Goal: Task Accomplishment & Management: Complete application form

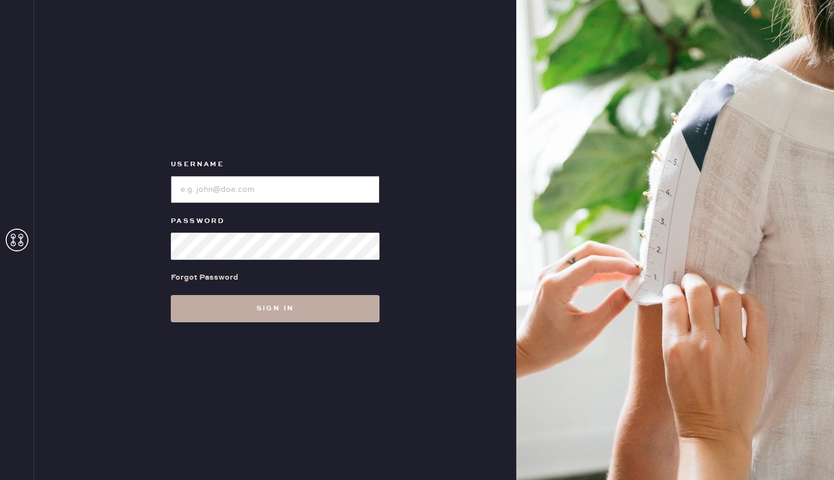
type input "reformationrittenhouse"
click at [246, 311] on button "Sign in" at bounding box center [275, 308] width 209 height 27
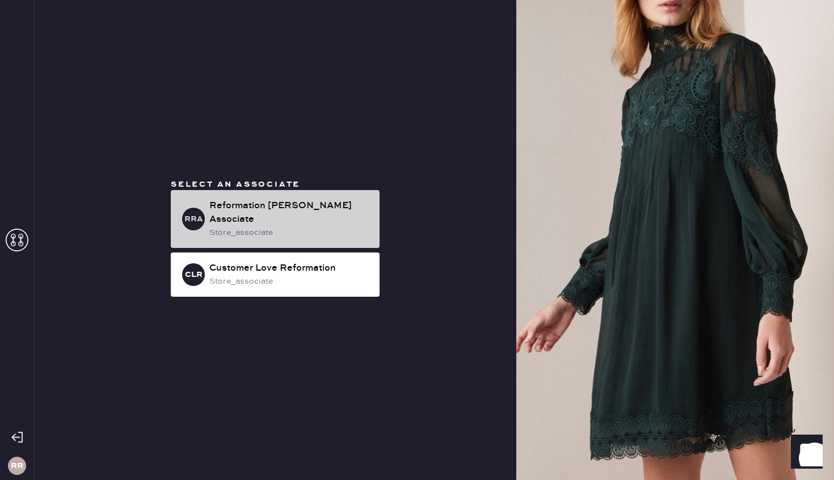
click at [274, 210] on div "Reformation [PERSON_NAME] Associate" at bounding box center [289, 212] width 161 height 27
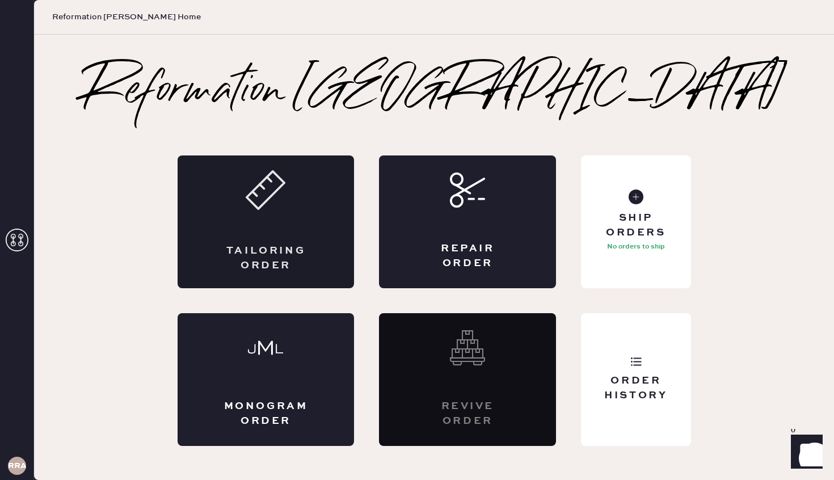
click at [240, 230] on div "Tailoring Order" at bounding box center [266, 221] width 177 height 133
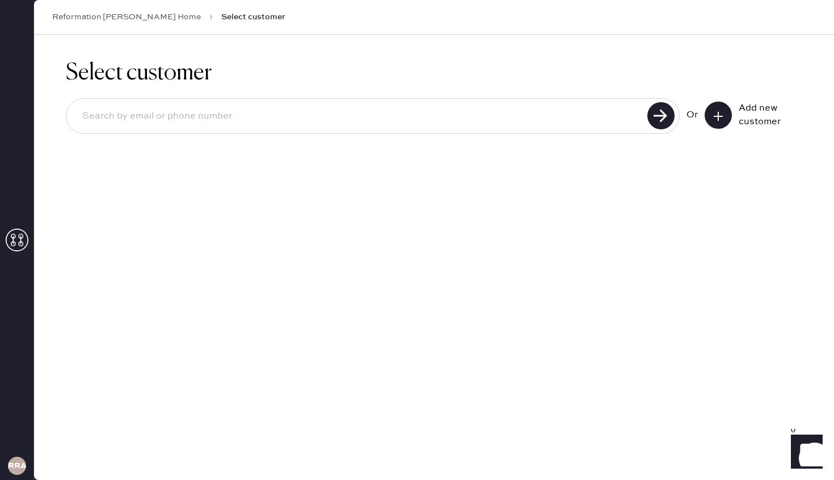
click at [721, 116] on icon at bounding box center [718, 116] width 11 height 11
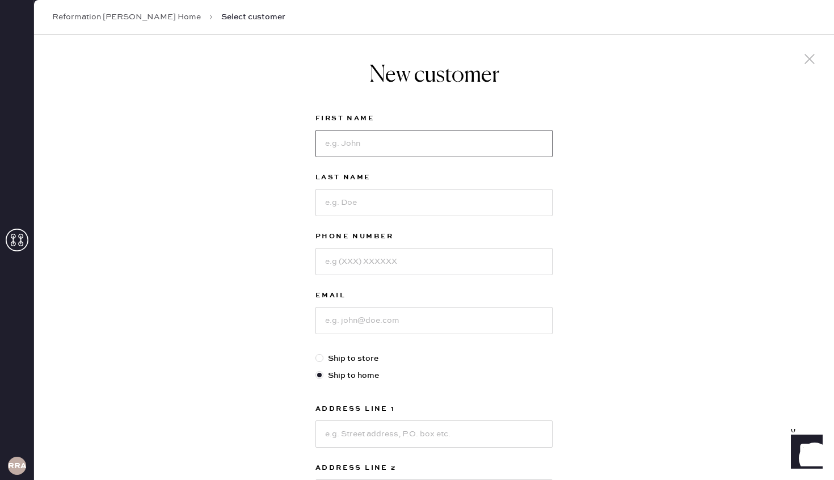
click at [342, 149] on input at bounding box center [433, 143] width 237 height 27
type input "[PERSON_NAME]"
click at [358, 269] on input at bounding box center [433, 261] width 237 height 27
type input "3017049070"
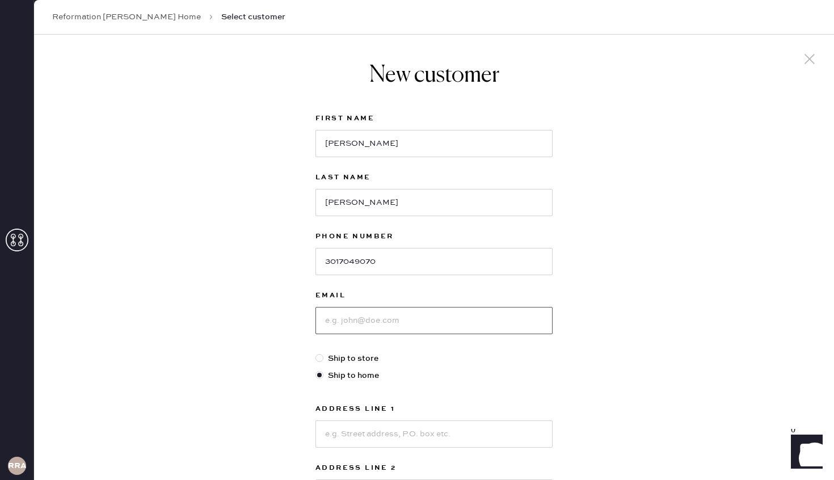
click at [361, 334] on input at bounding box center [433, 320] width 237 height 27
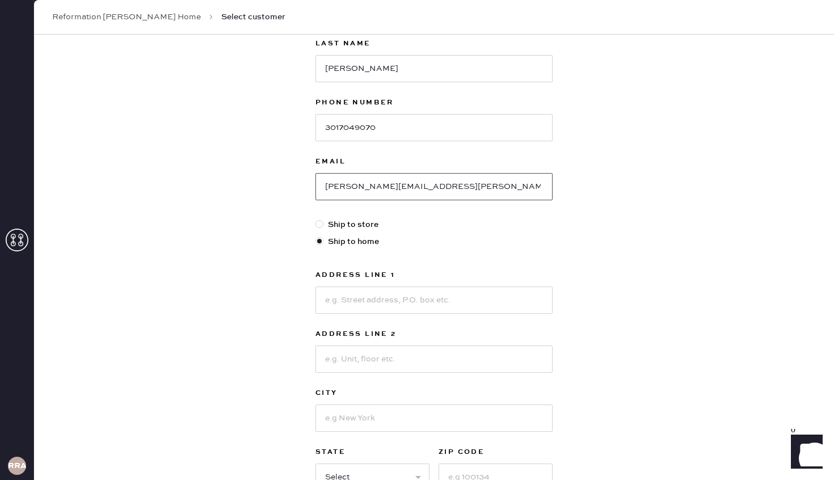
scroll to position [136, 0]
type input "[PERSON_NAME][EMAIL_ADDRESS][PERSON_NAME][DOMAIN_NAME]"
click at [332, 224] on label "Ship to store" at bounding box center [433, 223] width 237 height 12
click at [316, 217] on input "Ship to store" at bounding box center [315, 217] width 1 height 1
radio input "true"
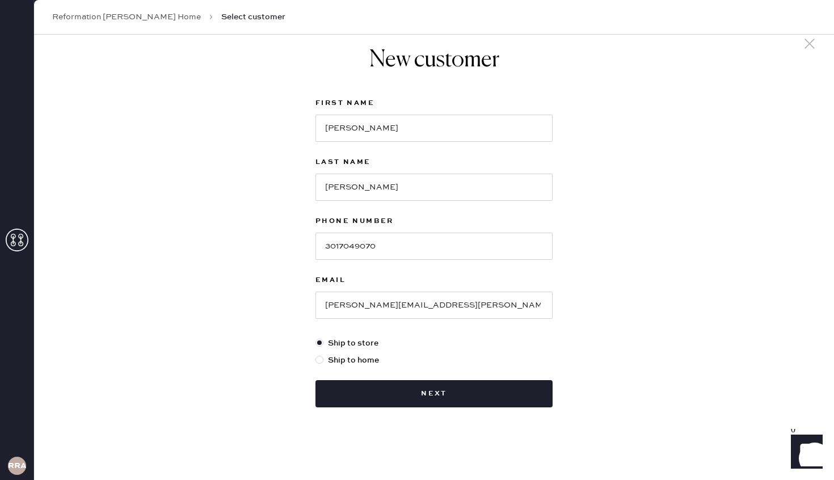
scroll to position [15, 0]
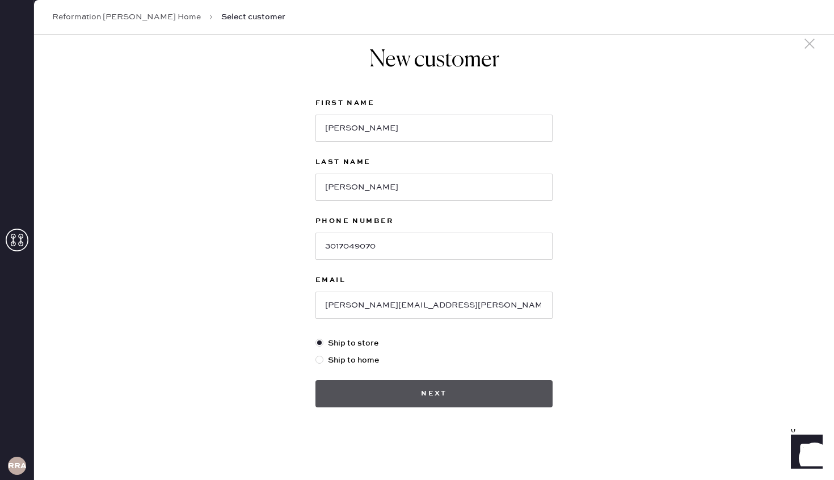
click at [394, 393] on button "Next" at bounding box center [433, 393] width 237 height 27
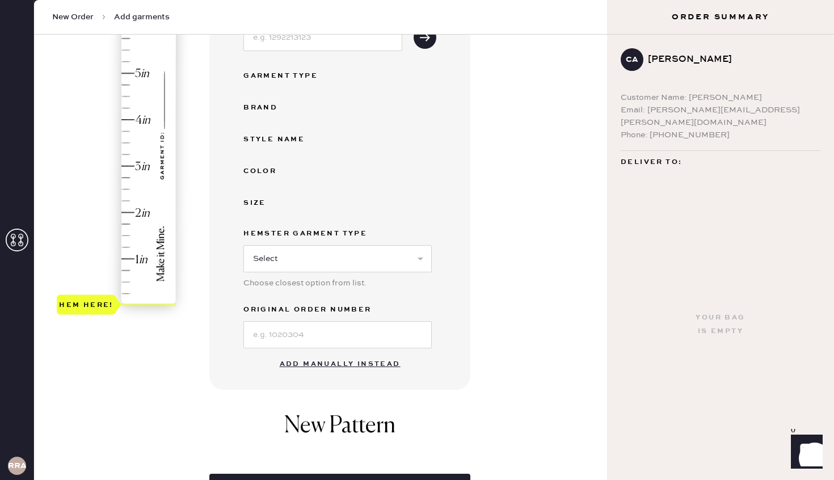
scroll to position [189, 0]
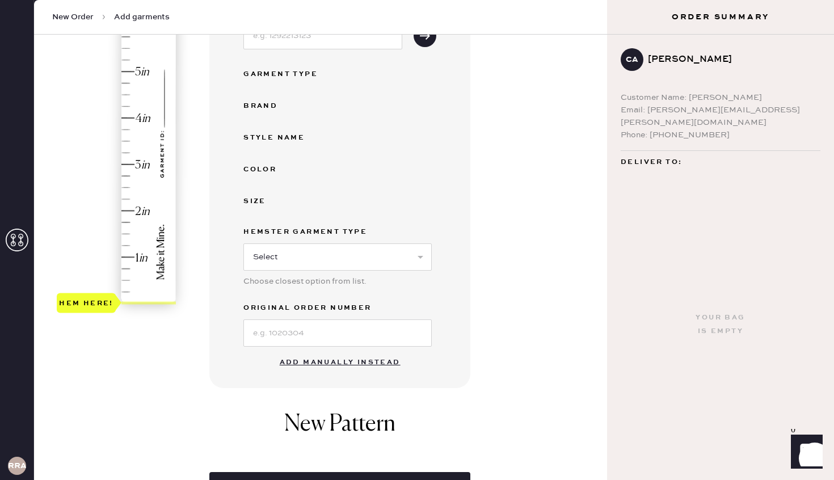
click at [332, 366] on button "Add manually instead" at bounding box center [340, 362] width 134 height 23
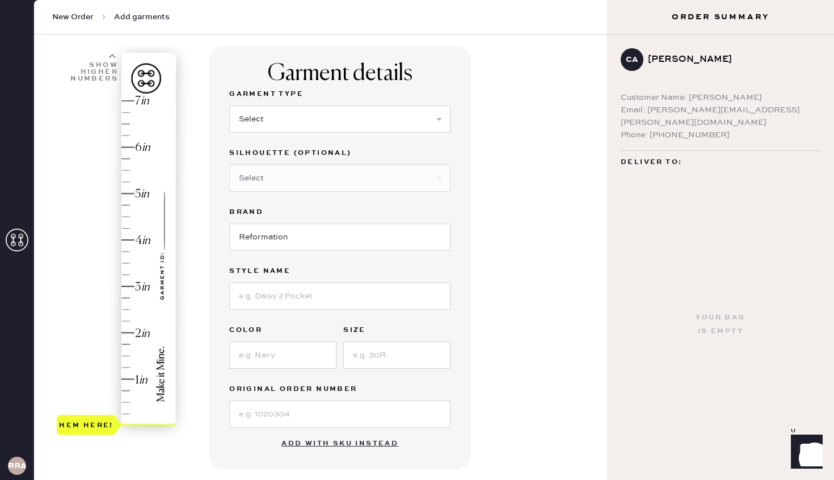
scroll to position [62, 0]
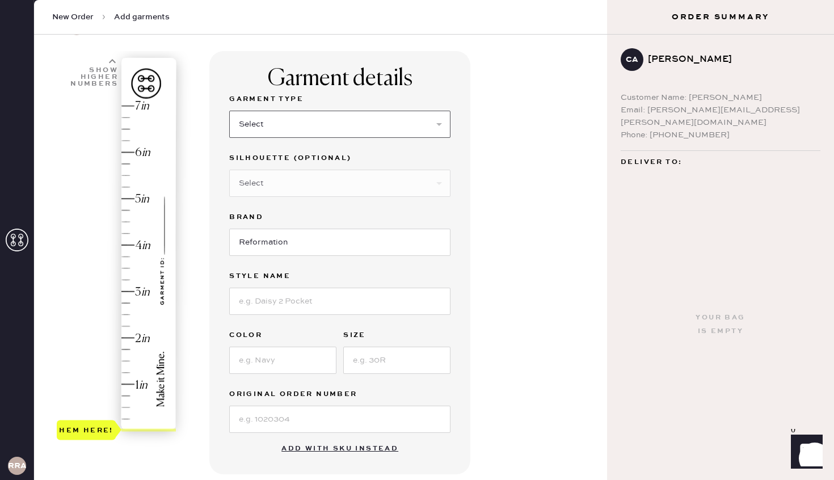
click at [335, 127] on select "Select Basic Skirt Jeans Leggings Pants Shorts Basic Sleeved Dress Basic Sleeve…" at bounding box center [339, 124] width 221 height 27
select select "2"
click at [229, 111] on select "Select Basic Skirt Jeans Leggings Pants Shorts Basic Sleeved Dress Basic Sleeve…" at bounding box center [339, 124] width 221 height 27
click at [296, 186] on select "Select Other" at bounding box center [339, 183] width 221 height 27
select select "5"
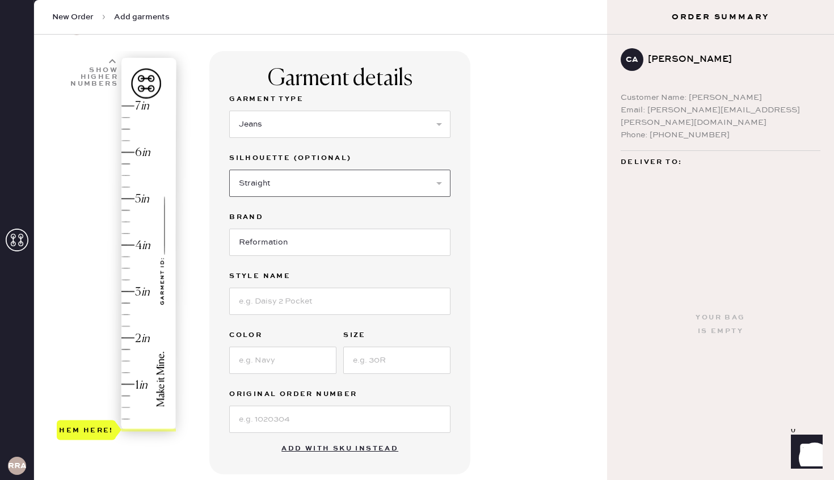
click at [229, 170] on select "Select Shorts Cropped Flare Boot Cut Straight Skinny Other" at bounding box center [339, 183] width 221 height 27
click at [288, 300] on input at bounding box center [339, 301] width 221 height 27
type input "Val 90's Mid Rise Straight [PERSON_NAME]"
click at [288, 374] on div "Garment Type Select Basic Skirt Jeans Leggings Pants Shorts Basic Sleeved Dress…" at bounding box center [339, 262] width 221 height 340
click at [293, 356] on input at bounding box center [282, 360] width 107 height 27
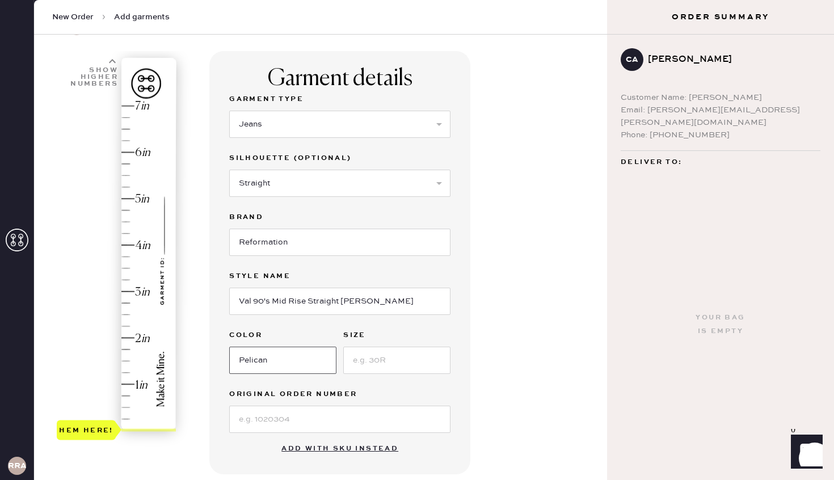
type input "Pelican"
click at [387, 364] on input at bounding box center [396, 360] width 107 height 27
type input "25"
click at [332, 415] on input at bounding box center [339, 419] width 221 height 27
paste input "S31109339"
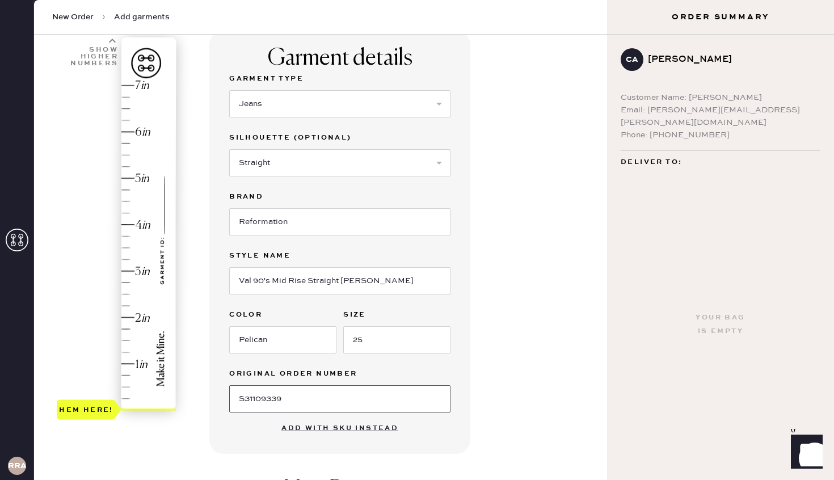
scroll to position [86, 0]
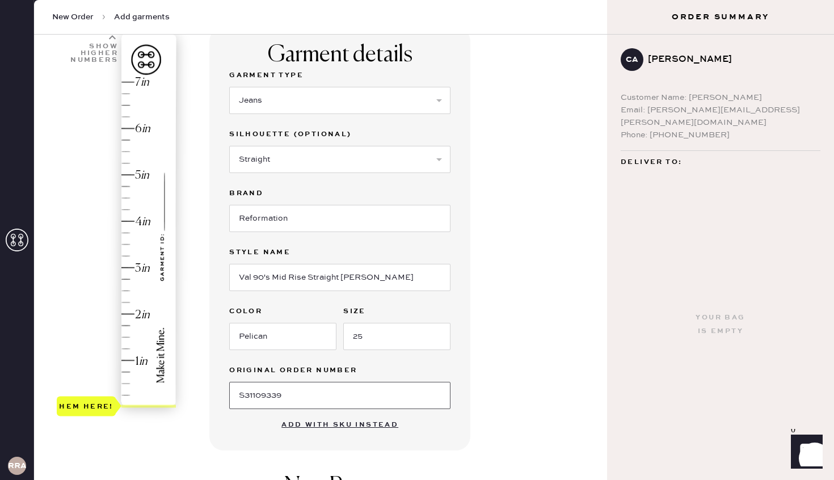
type input "S31109339"
click at [126, 269] on div "Hem here!" at bounding box center [117, 244] width 121 height 335
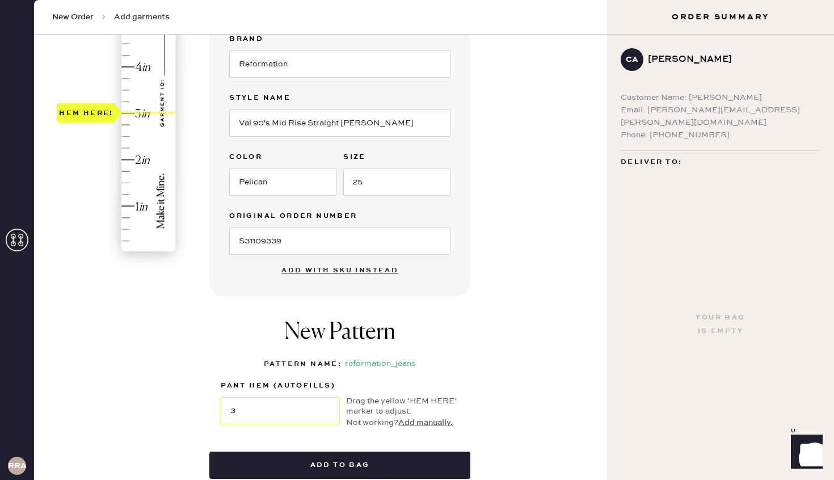
scroll to position [241, 0]
type input "2.75"
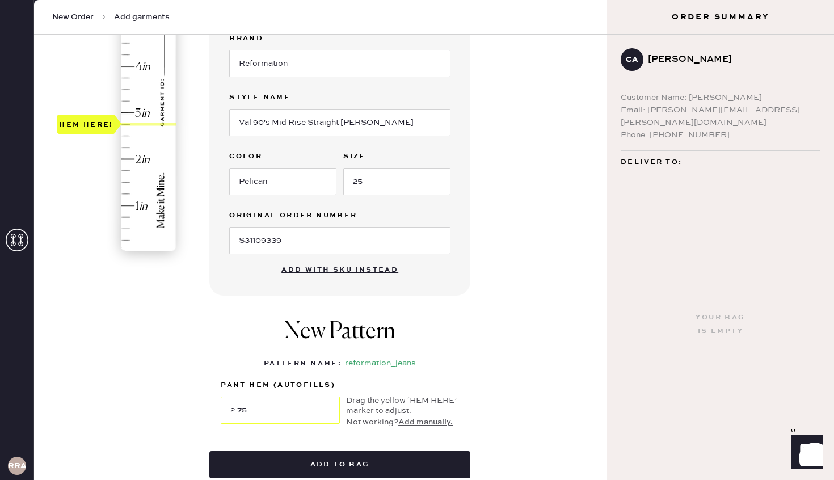
click at [123, 124] on div "Hem here!" at bounding box center [117, 89] width 121 height 335
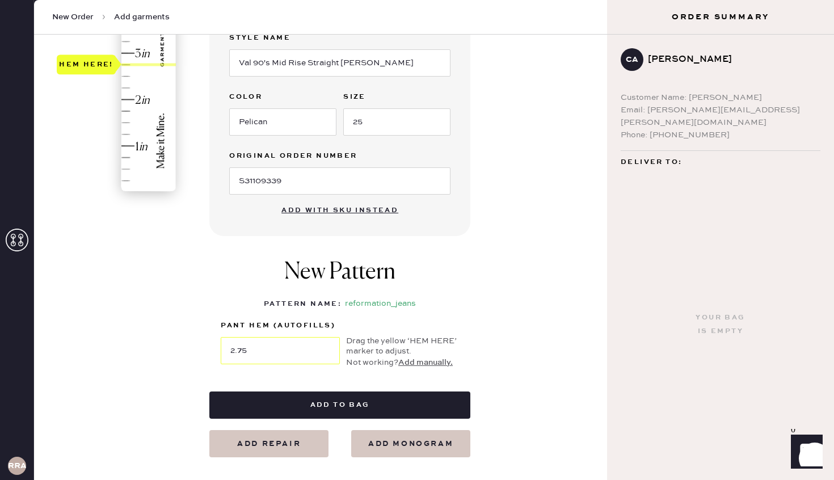
scroll to position [346, 0]
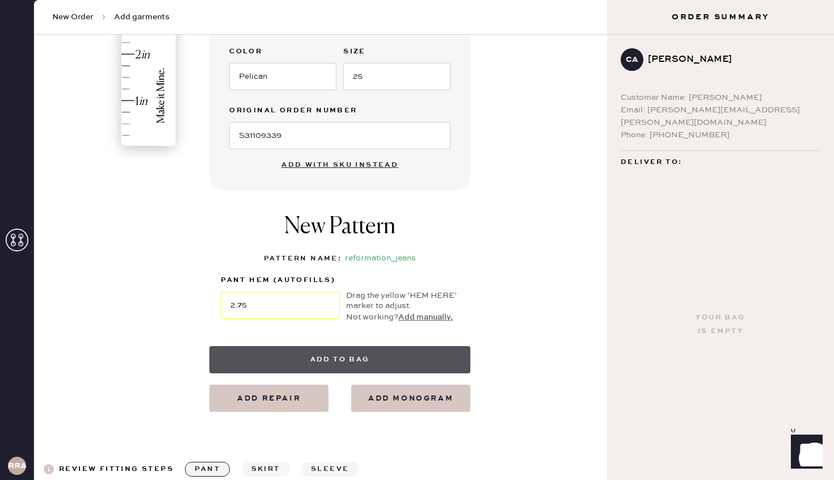
click at [377, 356] on button "Add to bag" at bounding box center [339, 359] width 261 height 27
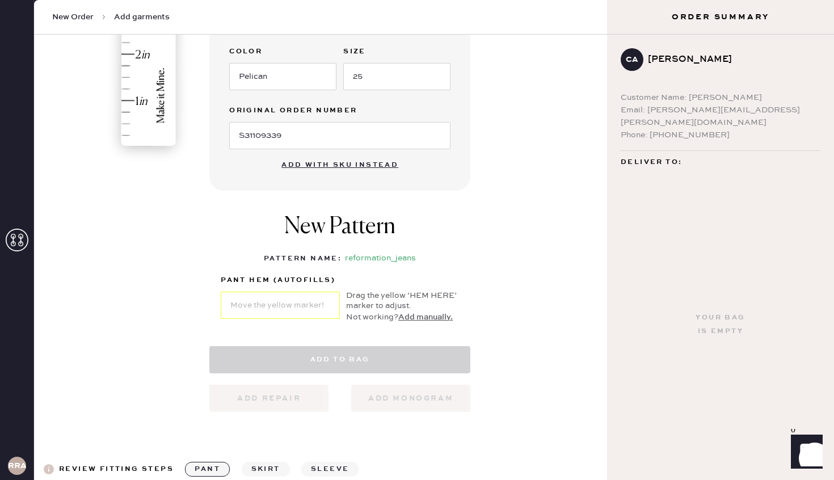
select select "2"
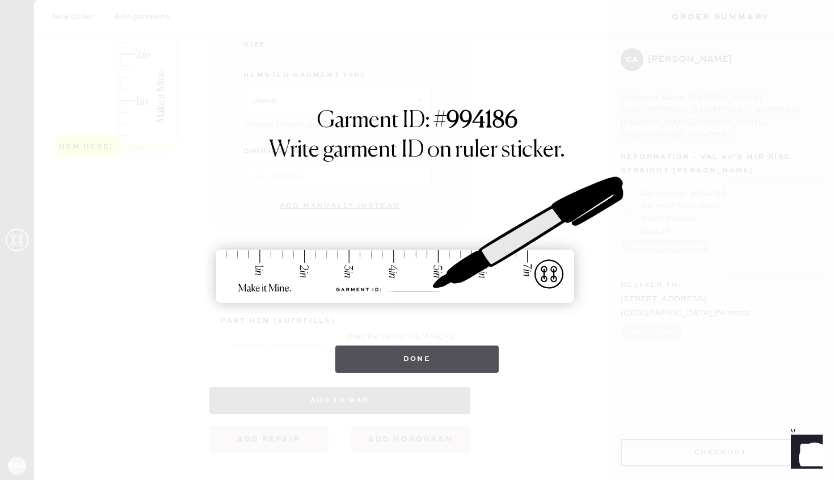
click at [420, 357] on button "Done" at bounding box center [417, 359] width 164 height 27
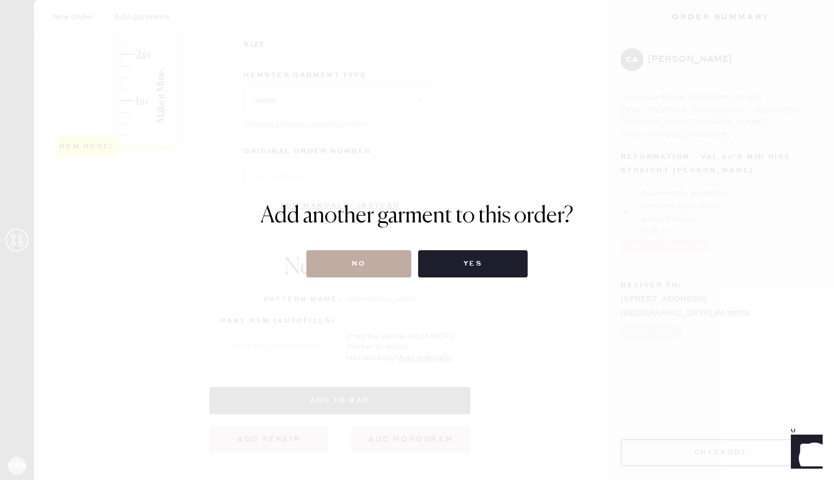
click at [363, 263] on button "No" at bounding box center [358, 263] width 105 height 27
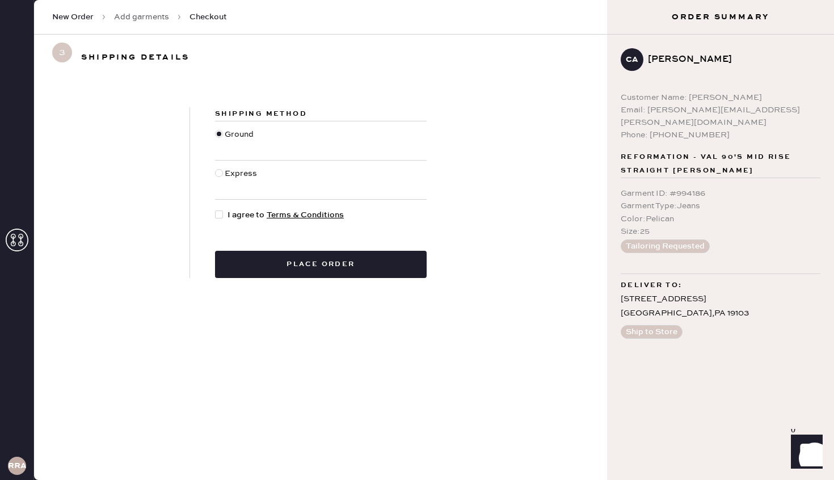
click at [229, 216] on span "I agree to Terms & Conditions" at bounding box center [285, 215] width 116 height 12
click at [216, 209] on input "I agree to Terms & Conditions" at bounding box center [215, 209] width 1 height 1
checkbox input "true"
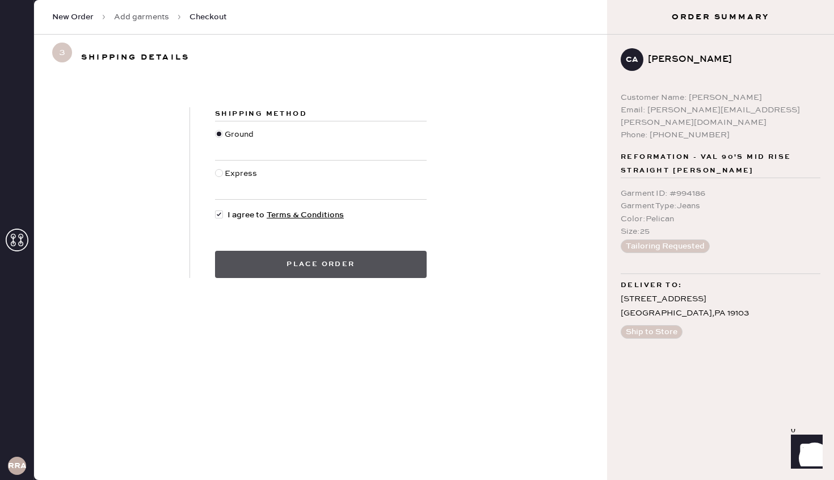
click at [248, 263] on button "Place order" at bounding box center [321, 264] width 212 height 27
